Goal: Task Accomplishment & Management: Complete application form

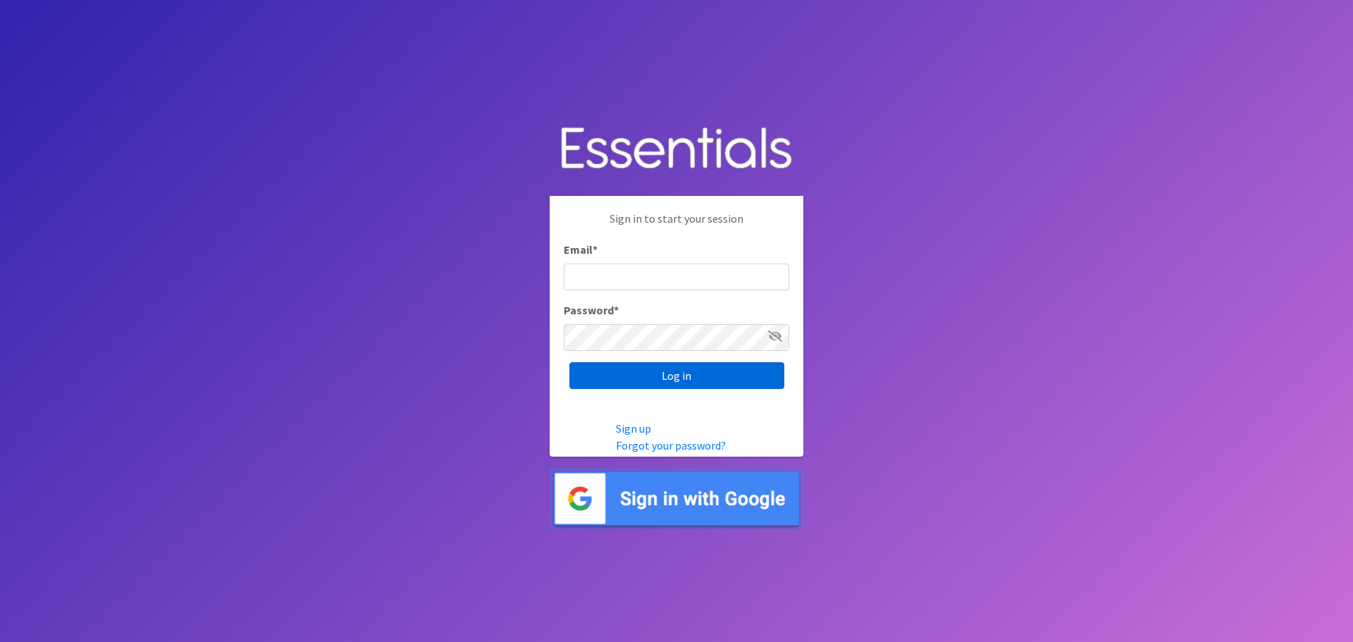
type input "[DOMAIN_NAME][EMAIL_ADDRESS][DOMAIN_NAME]"
click at [680, 374] on input "Log in" at bounding box center [677, 375] width 215 height 27
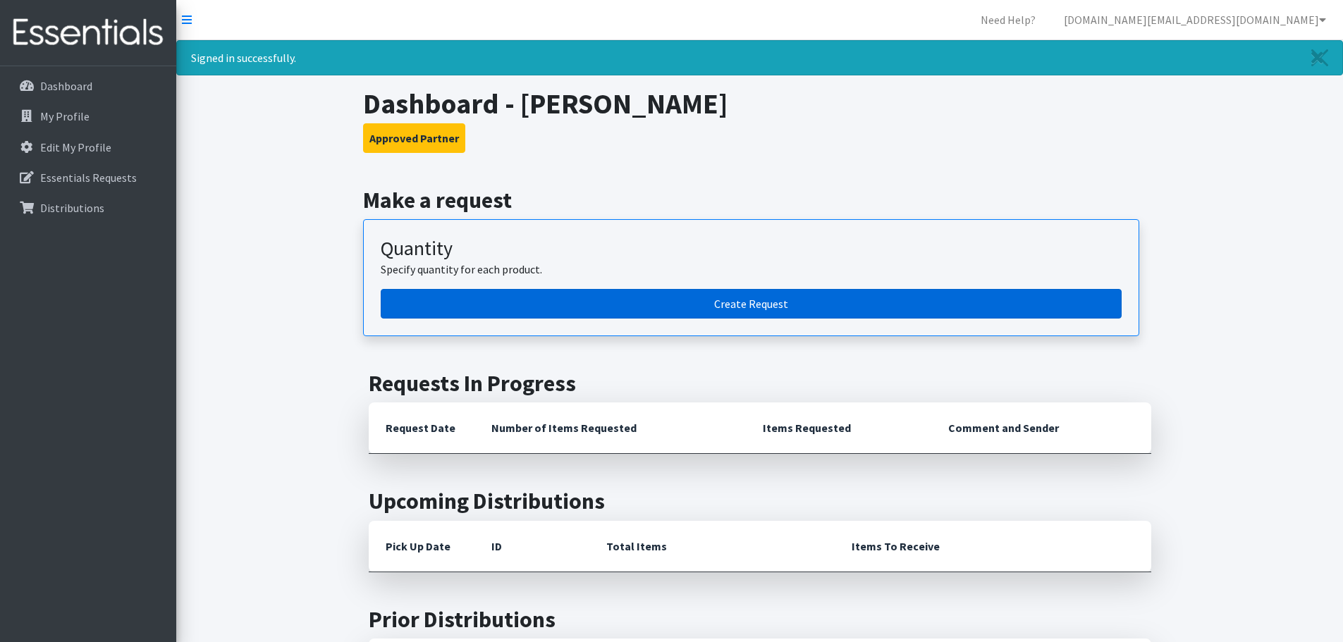
click at [791, 301] on link "Create Request" at bounding box center [751, 304] width 741 height 30
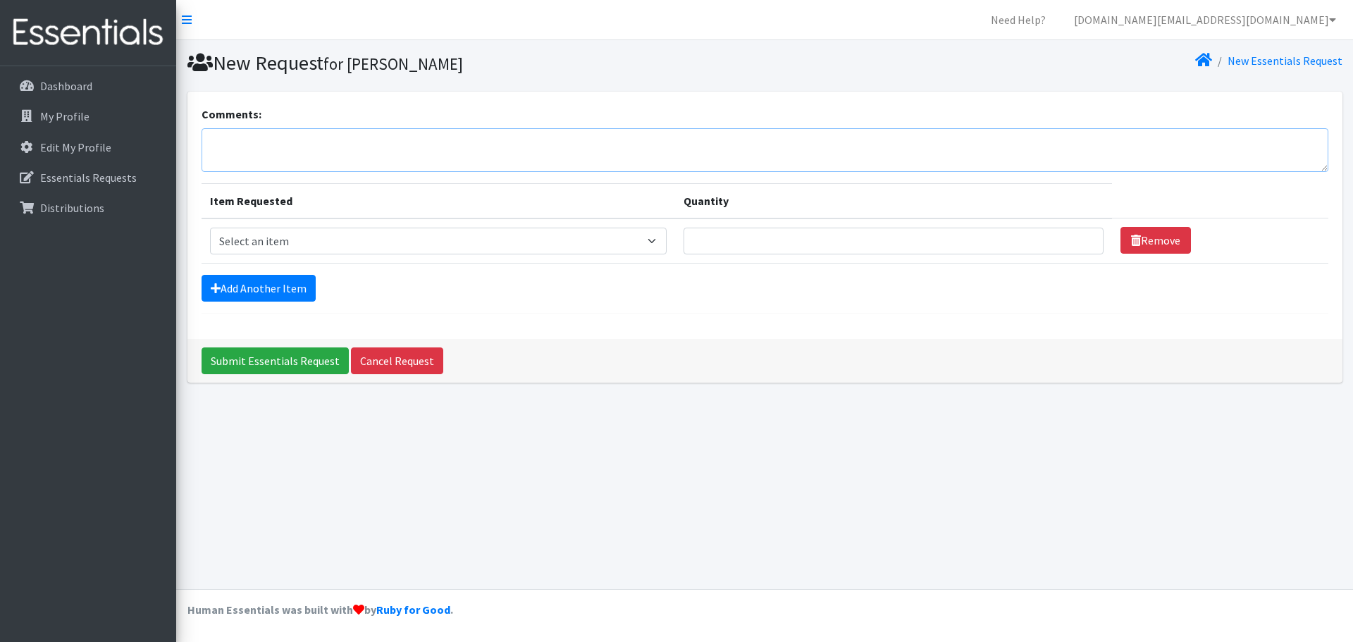
click at [321, 144] on textarea "Comments:" at bounding box center [765, 150] width 1127 height 44
type textarea "Michelle Gascon will pick up Thursday, Sept. 18th"
click at [361, 240] on select "Select an item Diaper (Size 2) Diaper (Size 3) Diaper (Size 4) Diaper (Size 5) …" at bounding box center [438, 241] width 457 height 27
select select "2955"
click at [210, 228] on select "Select an item Diaper (Size 2) Diaper (Size 3) Diaper (Size 4) Diaper (Size 5) …" at bounding box center [438, 241] width 457 height 27
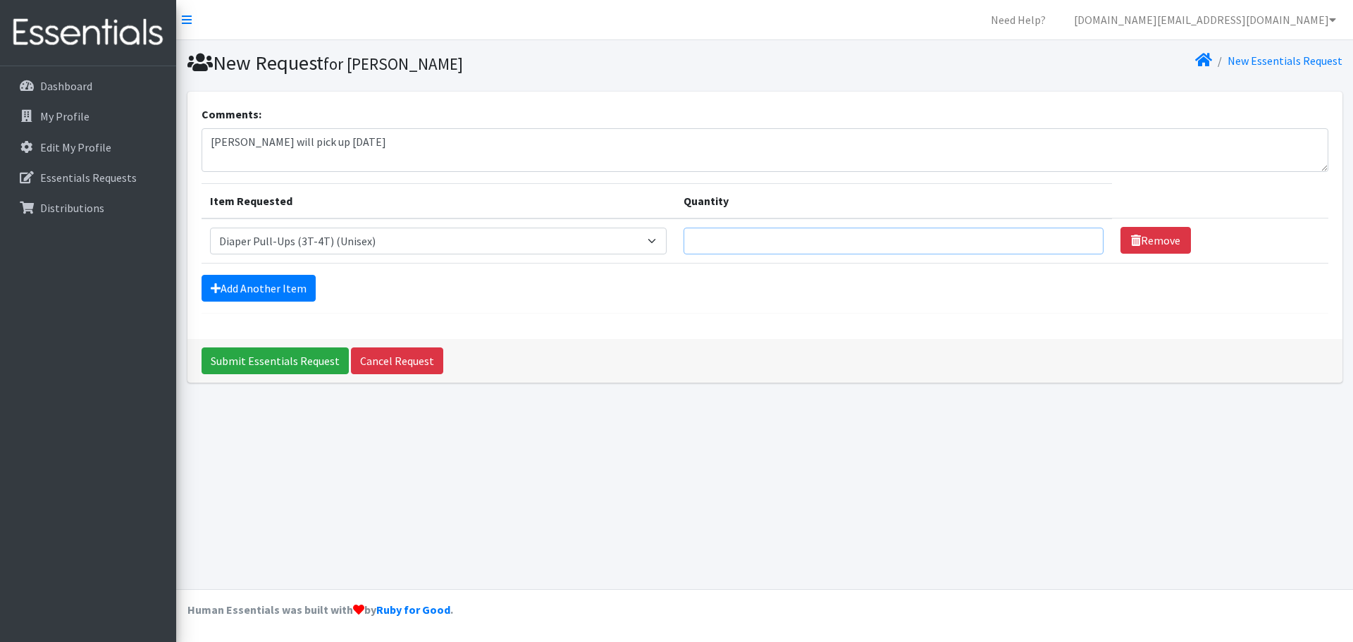
click at [740, 240] on input "Quantity" at bounding box center [894, 241] width 420 height 27
click at [893, 237] on input "Quantity" at bounding box center [894, 241] width 420 height 27
type input "184"
click at [285, 285] on link "Add Another Item" at bounding box center [259, 288] width 114 height 27
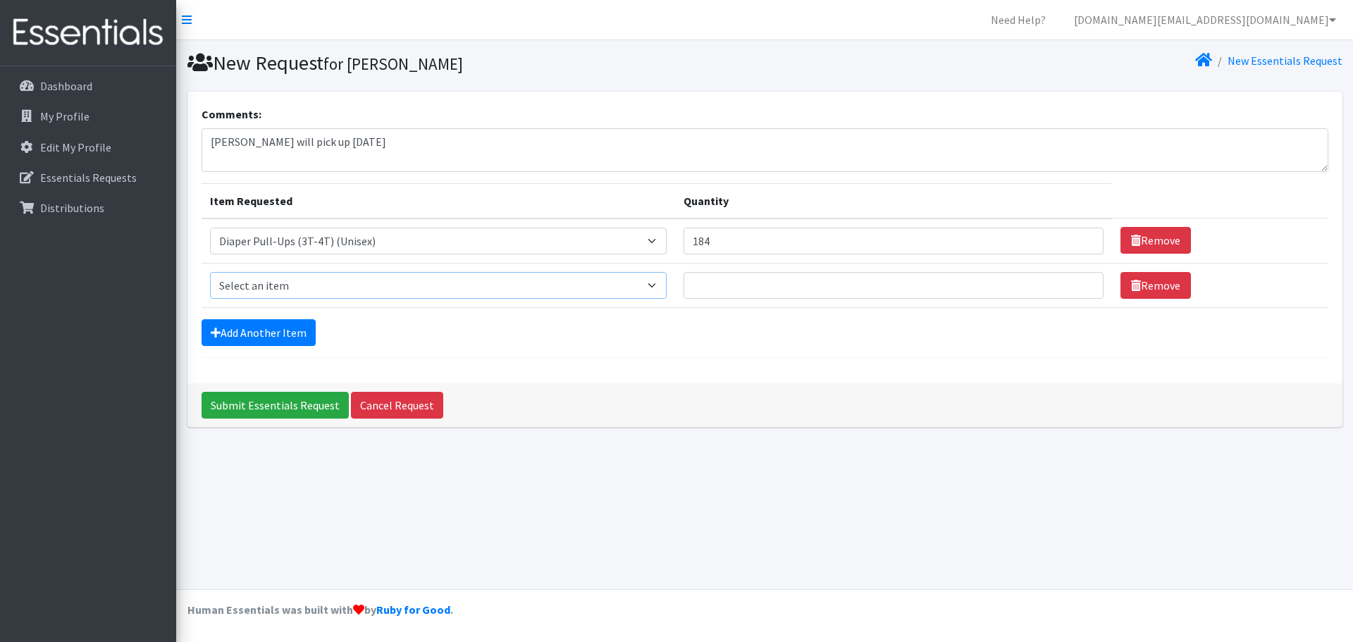
click at [327, 284] on select "Select an item Diaper (Size 2) Diaper (Size 3) Diaper (Size 4) Diaper (Size 5) …" at bounding box center [438, 285] width 457 height 27
select select "2958"
click at [210, 272] on select "Select an item Diaper (Size 2) Diaper (Size 3) Diaper (Size 4) Diaper (Size 5) …" at bounding box center [438, 285] width 457 height 27
click at [754, 281] on input "Quantity" at bounding box center [894, 285] width 420 height 27
type input "200"
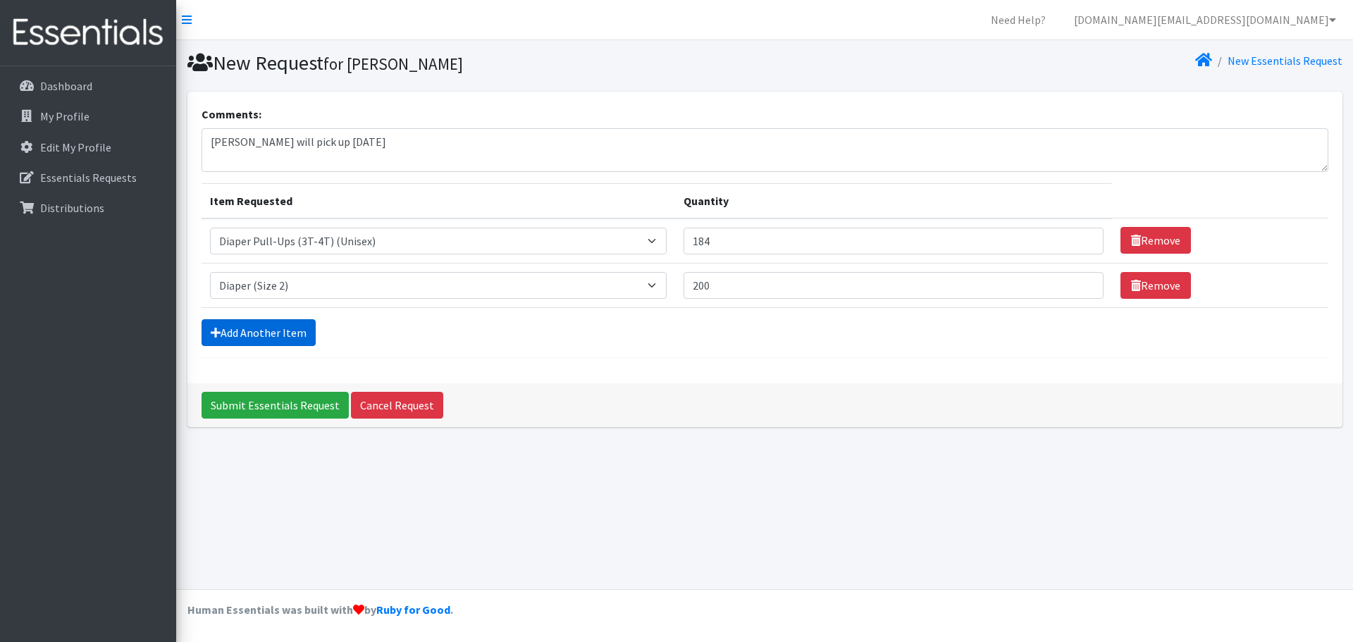
click at [244, 323] on link "Add Another Item" at bounding box center [259, 332] width 114 height 27
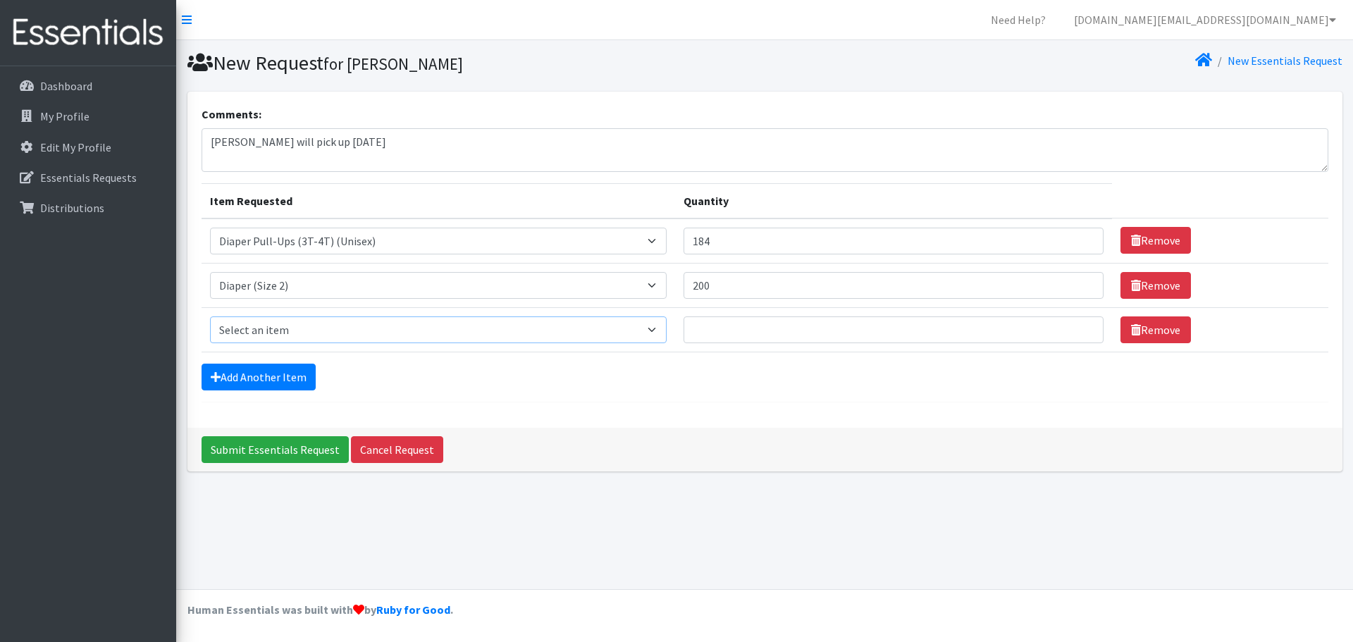
click at [468, 325] on select "Select an item Diaper (Size 2) Diaper (Size 3) Diaper (Size 4) Diaper (Size 5) …" at bounding box center [438, 330] width 457 height 27
select select "2961"
click at [210, 317] on select "Select an item Diaper (Size 2) Diaper (Size 3) Diaper (Size 4) Diaper (Size 5) …" at bounding box center [438, 330] width 457 height 27
click at [773, 324] on input "Quantity" at bounding box center [894, 330] width 420 height 27
type input "250"
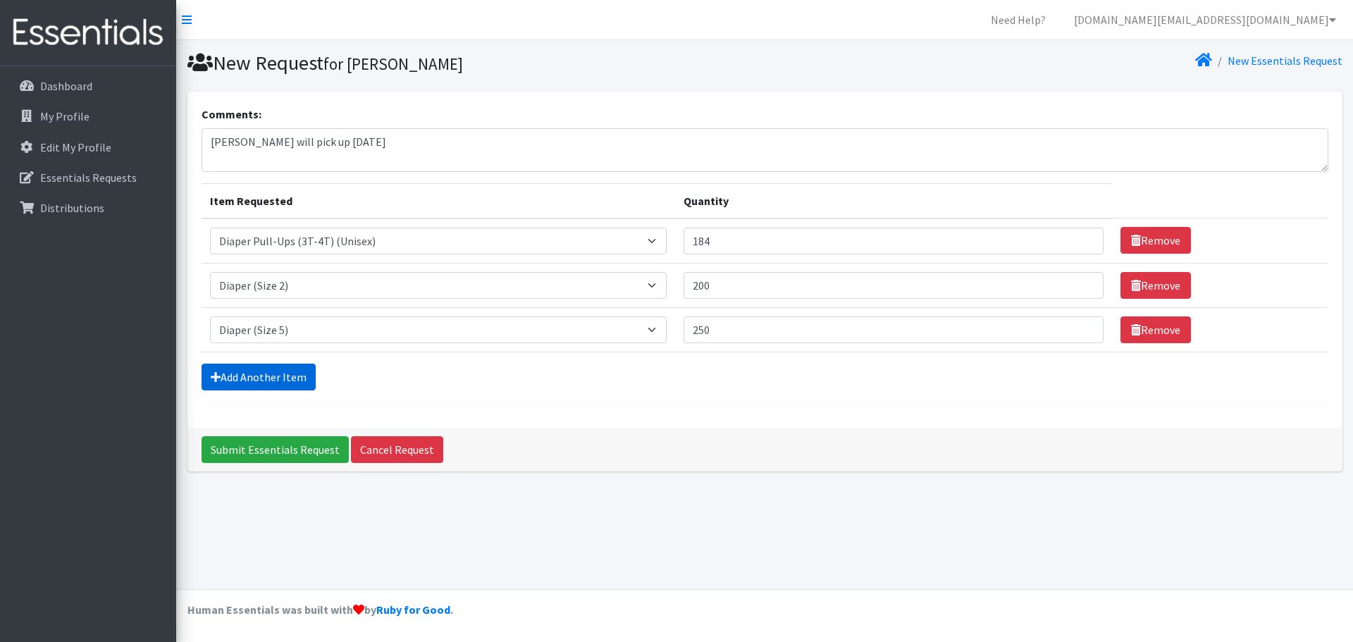
click at [264, 372] on link "Add Another Item" at bounding box center [259, 377] width 114 height 27
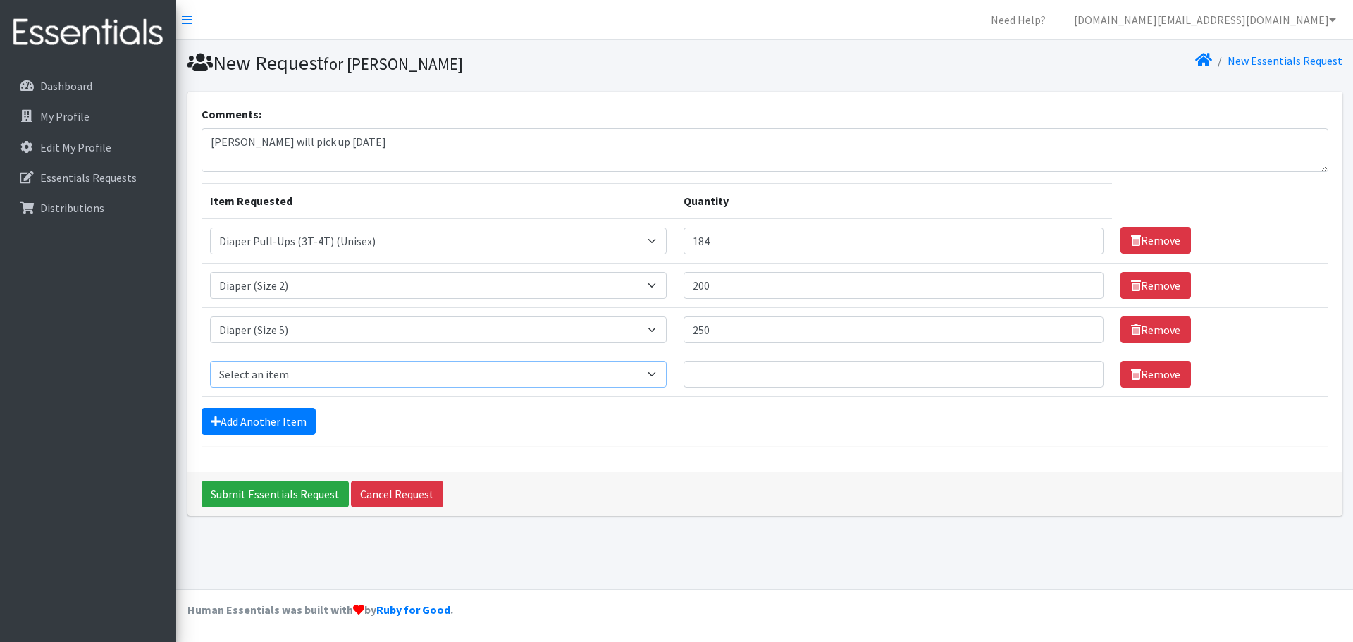
click at [360, 374] on select "Select an item Diaper (Size 2) Diaper (Size 3) Diaper (Size 4) Diaper (Size 5) …" at bounding box center [438, 374] width 457 height 27
select select "2950"
click at [210, 361] on select "Select an item Diaper (Size 2) Diaper (Size 3) Diaper (Size 4) Diaper (Size 5) …" at bounding box center [438, 374] width 457 height 27
click at [738, 372] on input "Quantity" at bounding box center [894, 374] width 420 height 27
type input "500"
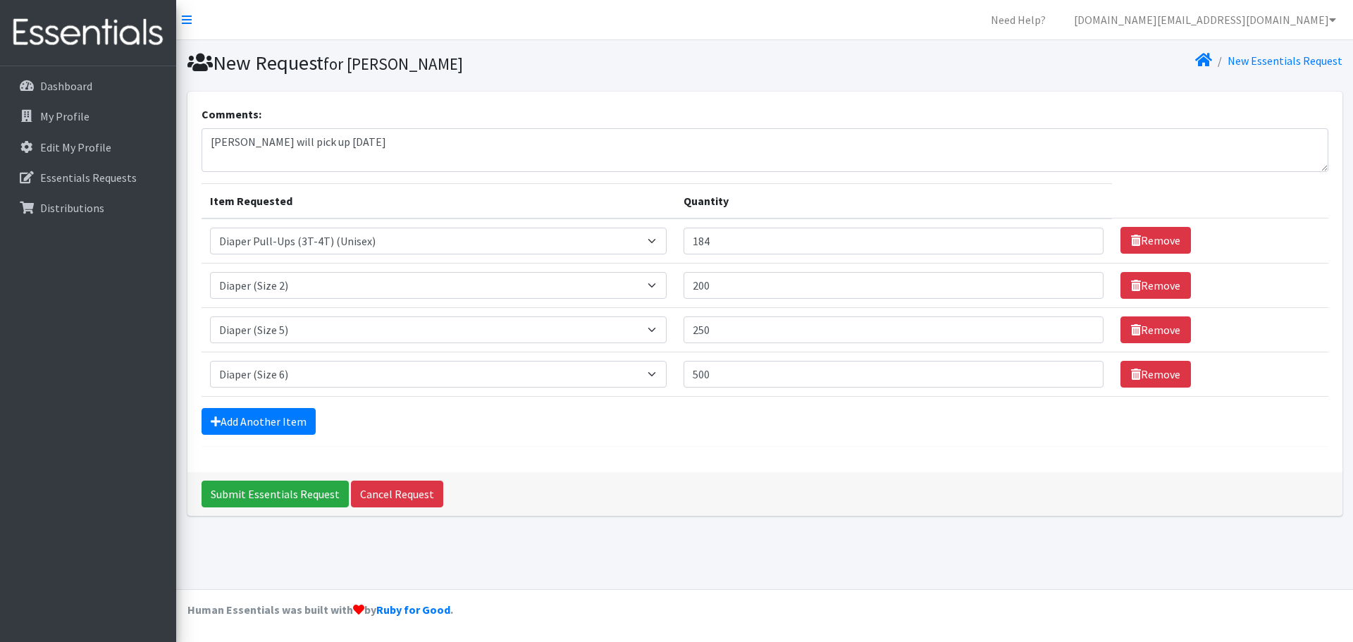
click at [721, 462] on div "Comments: Michelle Gascon will pick up Thursday, Sept. 18th Item Requested Quan…" at bounding box center [765, 282] width 1155 height 381
click at [232, 424] on link "Add Another Item" at bounding box center [259, 421] width 114 height 27
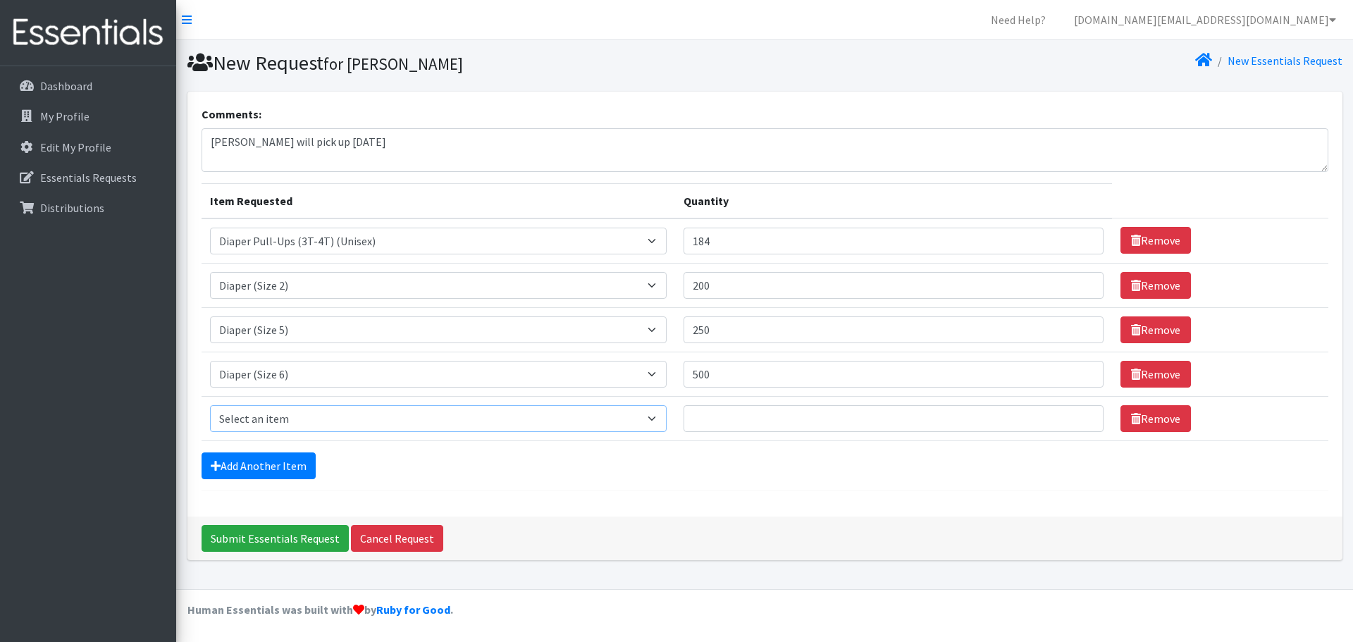
click at [300, 414] on select "Select an item Diaper (Size 2) Diaper (Size 3) Diaper (Size 4) Diaper (Size 5) …" at bounding box center [438, 418] width 457 height 27
select select "2937"
click at [210, 405] on select "Select an item Diaper (Size 2) Diaper (Size 3) Diaper (Size 4) Diaper (Size 5) …" at bounding box center [438, 418] width 457 height 27
click at [715, 417] on input "Quantity" at bounding box center [894, 418] width 420 height 27
type input "25"
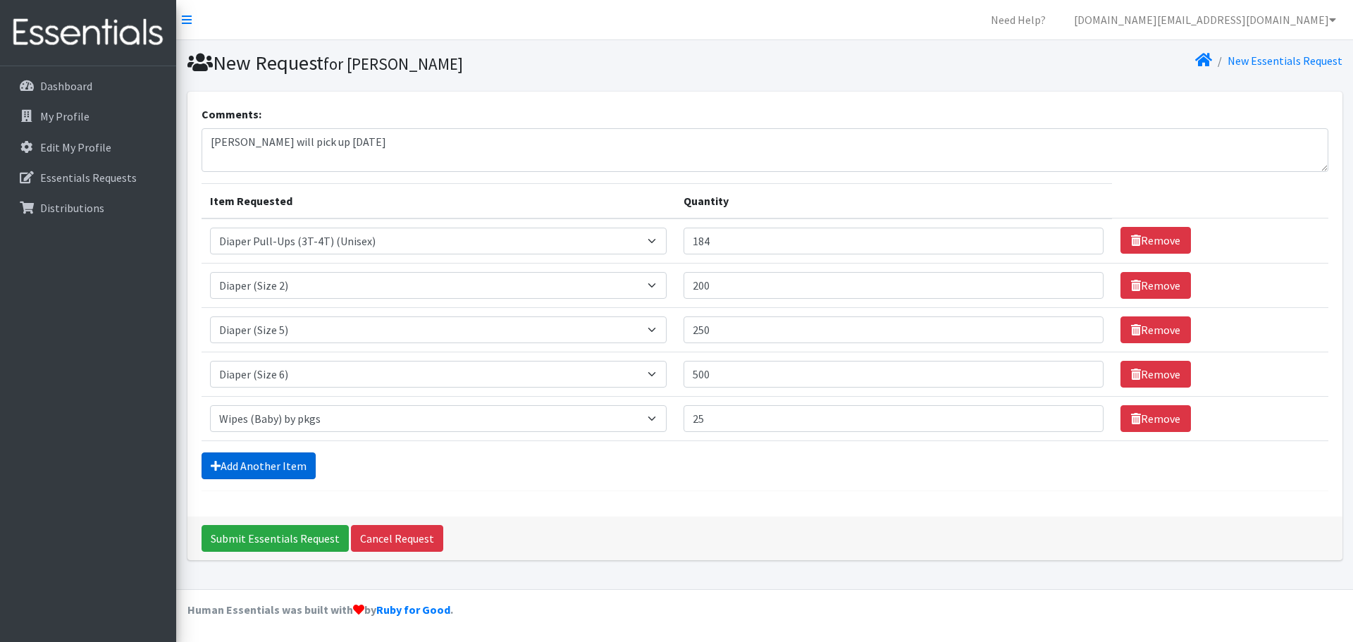
click at [301, 465] on link "Add Another Item" at bounding box center [259, 466] width 114 height 27
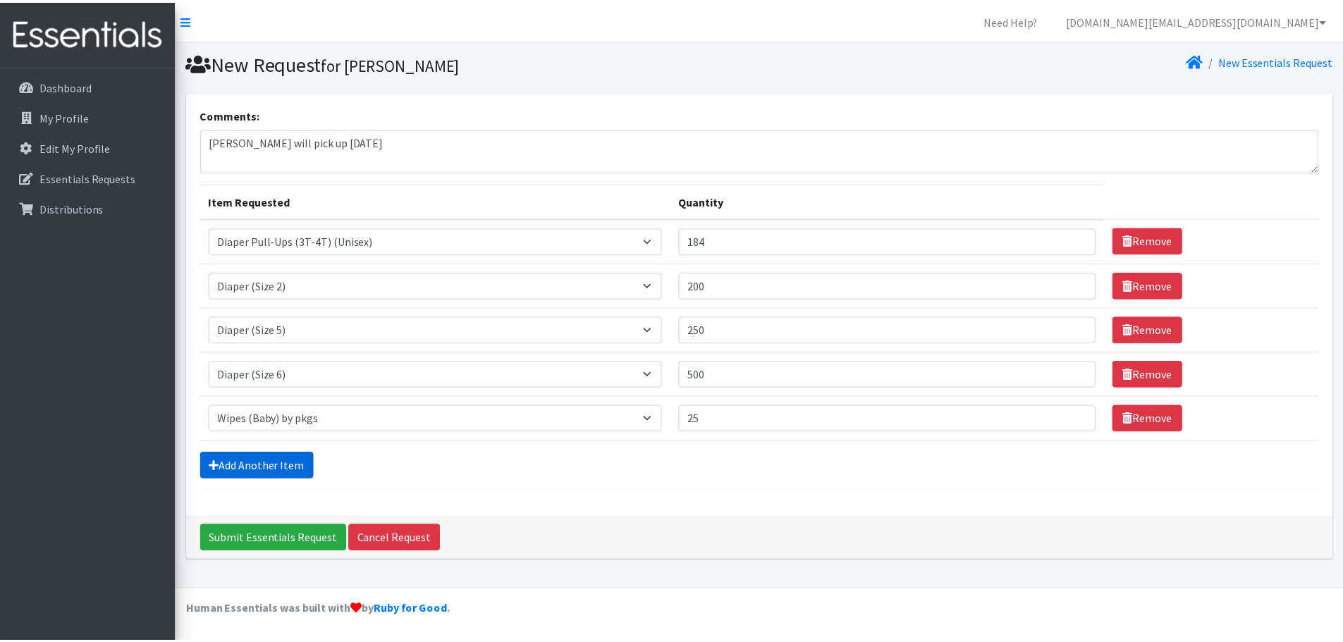
scroll to position [27, 0]
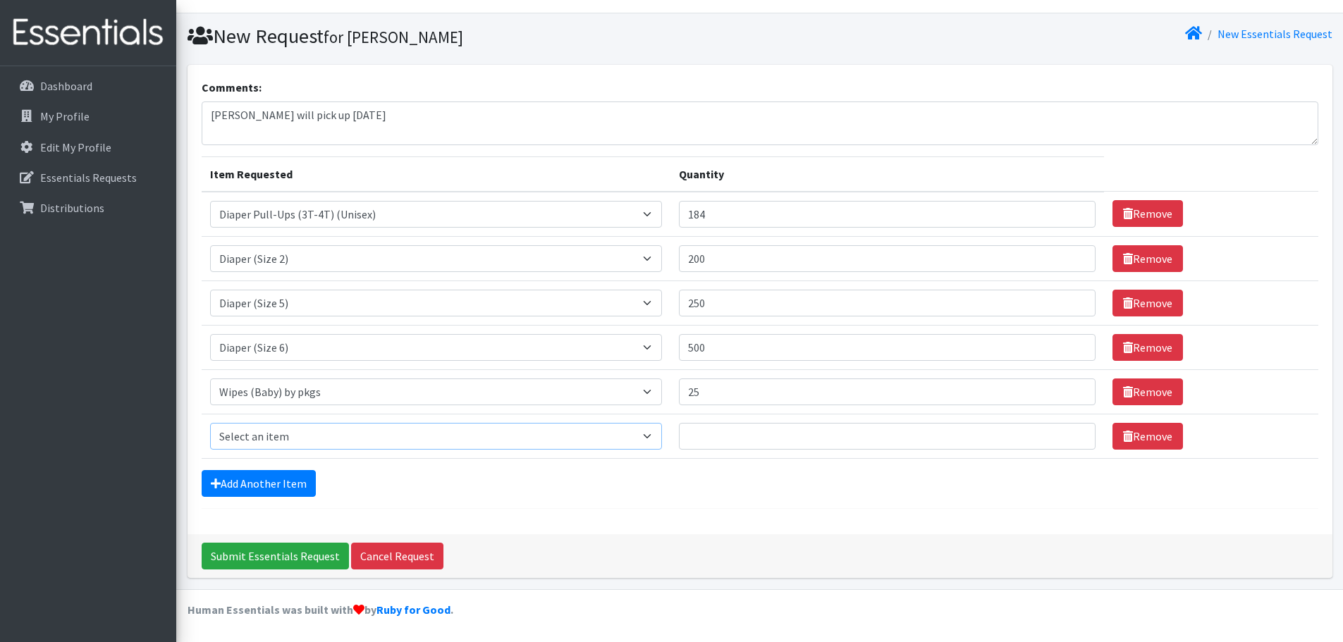
click at [315, 435] on select "Select an item Diaper (Size 2) Diaper (Size 3) Diaper (Size 4) Diaper (Size 5) …" at bounding box center [436, 436] width 453 height 27
click at [602, 484] on div "Add Another Item" at bounding box center [760, 483] width 1117 height 27
click at [326, 436] on select "Select an item Diaper (Size 2) Diaper (Size 3) Diaper (Size 4) Diaper (Size 5) …" at bounding box center [436, 436] width 453 height 27
click at [399, 486] on div "Add Another Item" at bounding box center [760, 483] width 1117 height 27
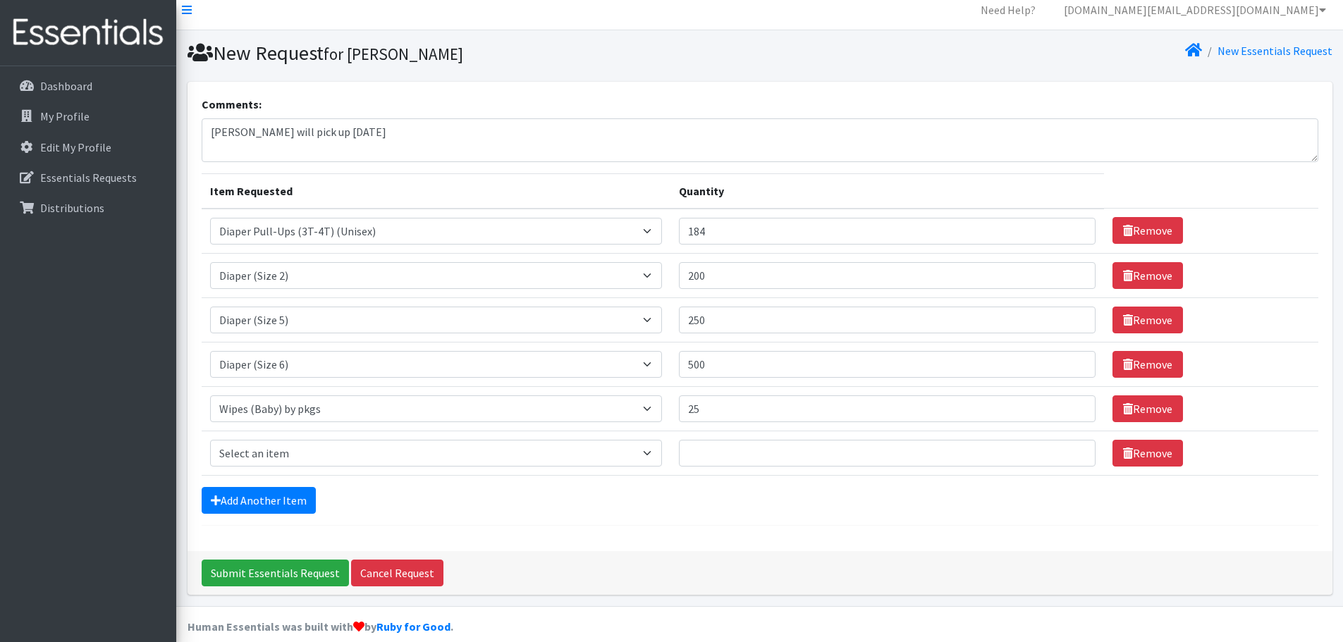
scroll to position [0, 0]
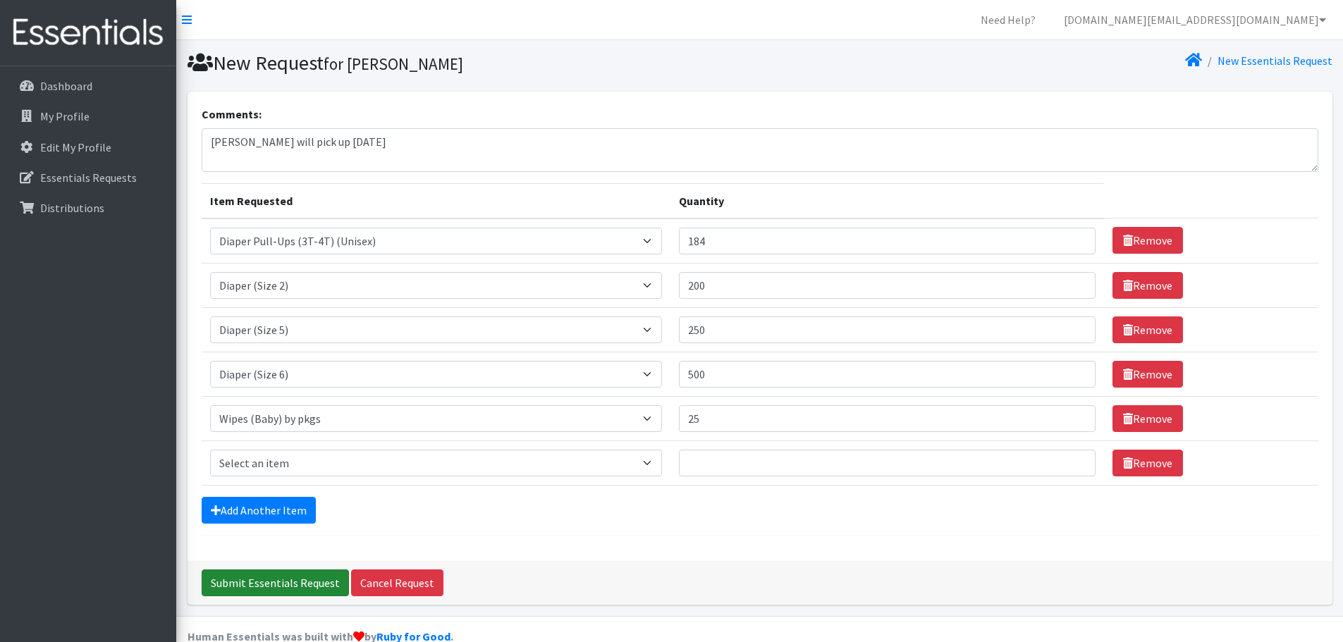
click at [260, 579] on input "Submit Essentials Request" at bounding box center [275, 583] width 147 height 27
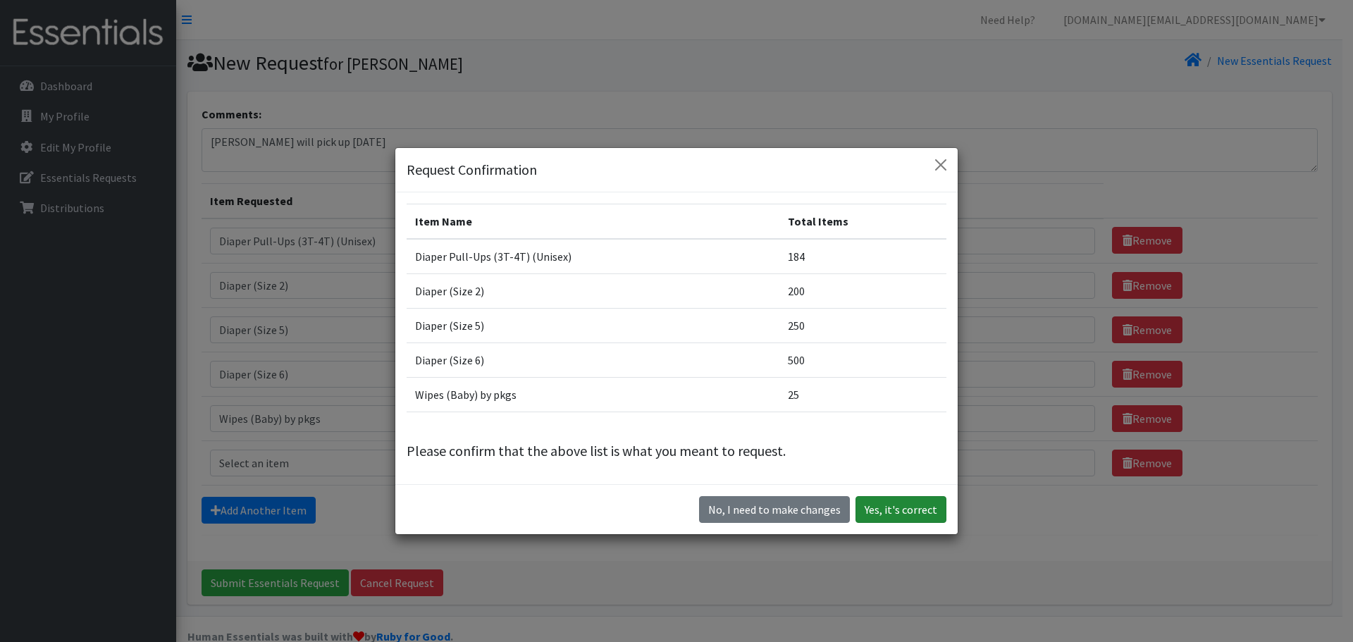
click at [905, 500] on button "Yes, it's correct" at bounding box center [901, 509] width 91 height 27
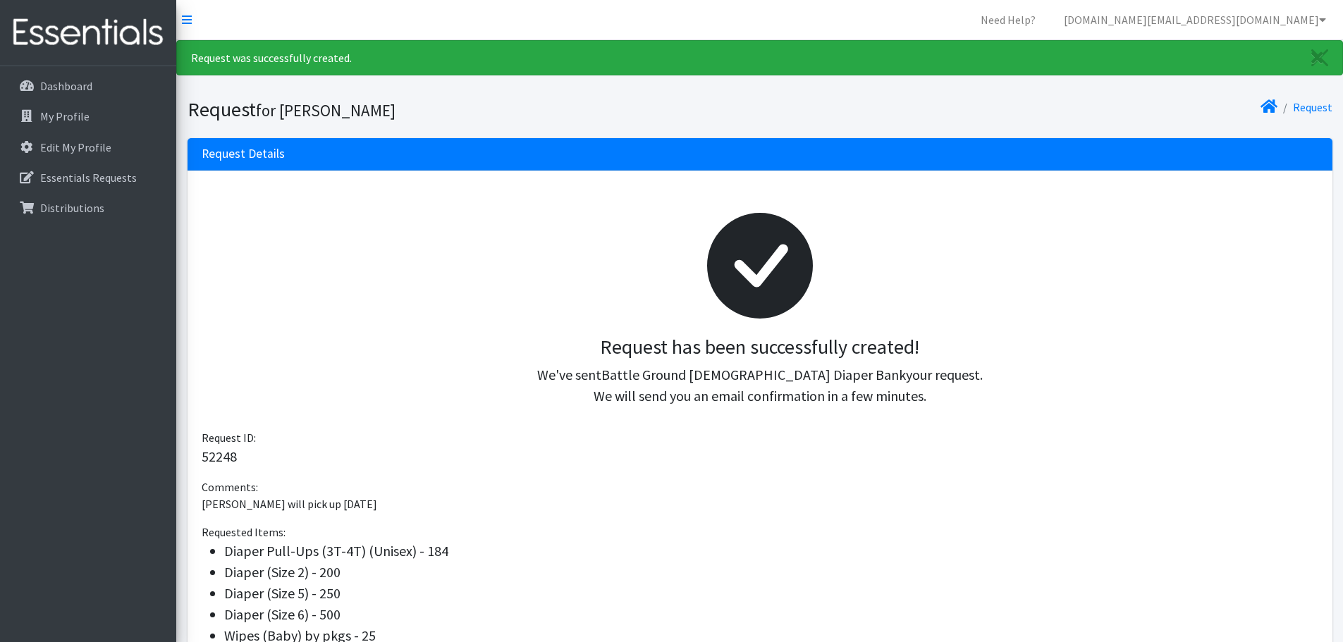
scroll to position [181, 0]
